Goal: Check status

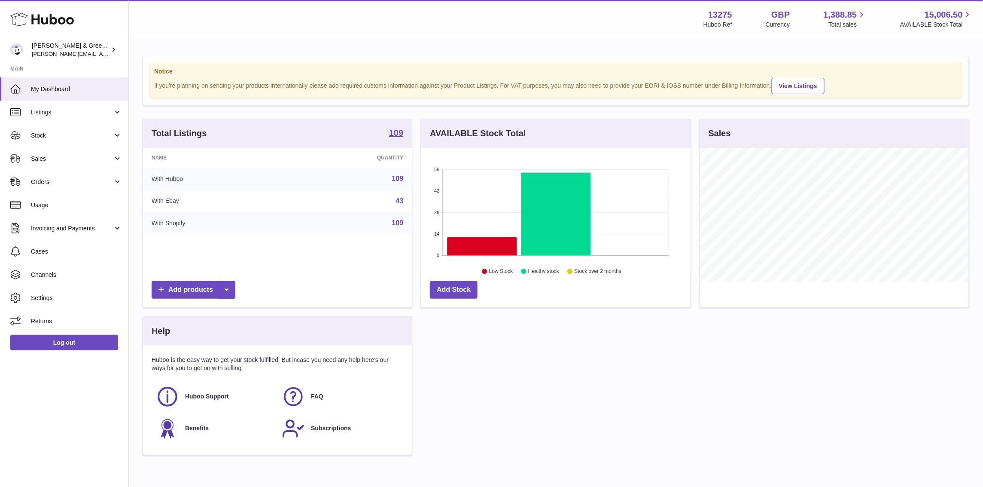
scroll to position [134, 269]
click at [67, 163] on link "Sales" at bounding box center [64, 158] width 128 height 23
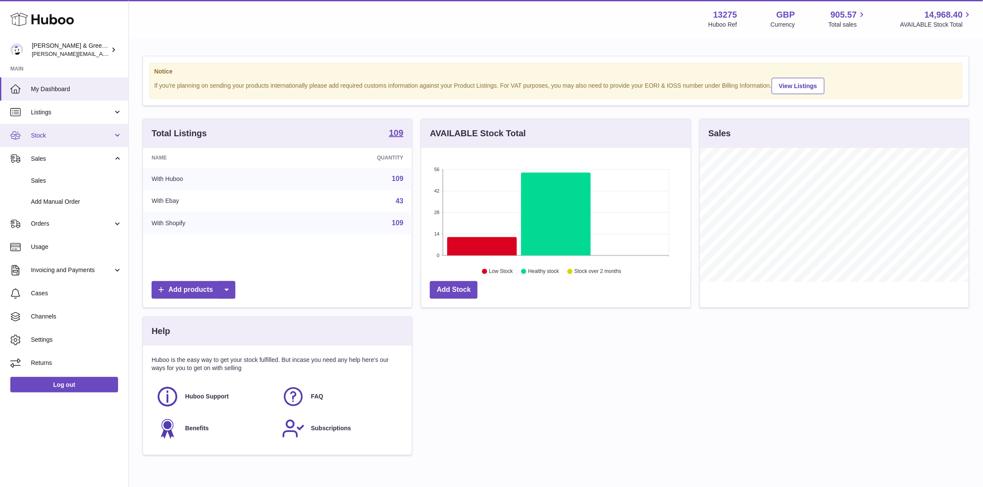
click at [116, 140] on link "Stock" at bounding box center [64, 135] width 128 height 23
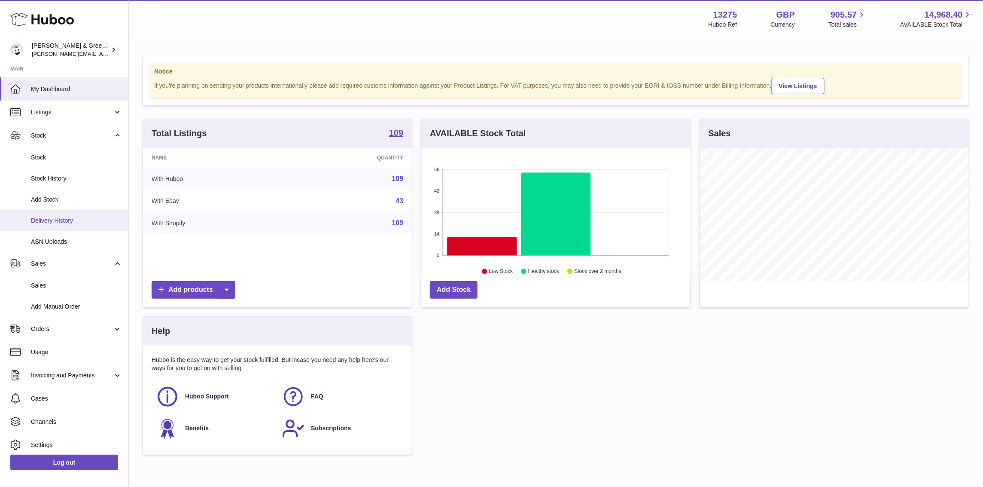
click at [88, 214] on link "Delivery History" at bounding box center [64, 220] width 128 height 21
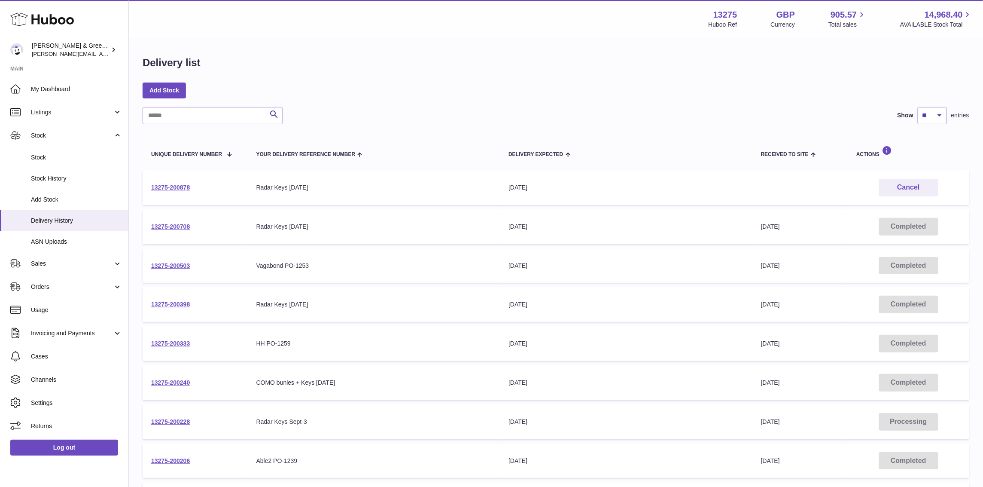
drag, startPoint x: 205, startPoint y: 182, endPoint x: 149, endPoint y: 180, distance: 55.9
click at [149, 180] on td "13275-200878" at bounding box center [195, 187] width 105 height 35
copy link "13275-200878"
